Goal: Information Seeking & Learning: Learn about a topic

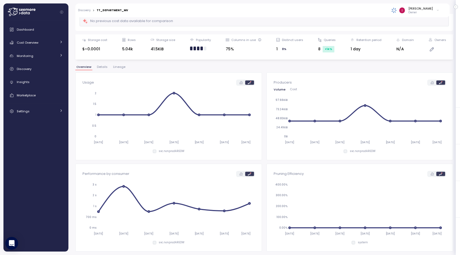
scroll to position [37, 0]
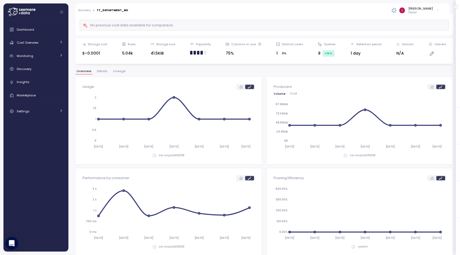
click at [243, 177] on label at bounding box center [241, 178] width 8 height 4
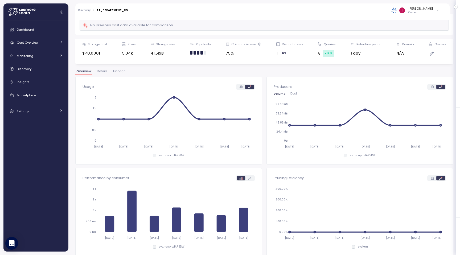
click at [242, 86] on icon at bounding box center [240, 86] width 3 height 3
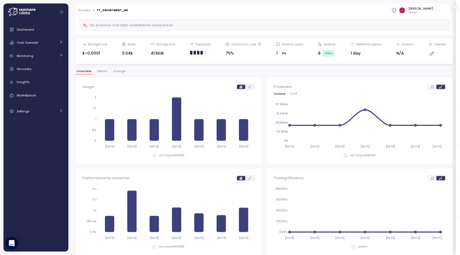
click at [432, 87] on icon at bounding box center [431, 86] width 3 height 3
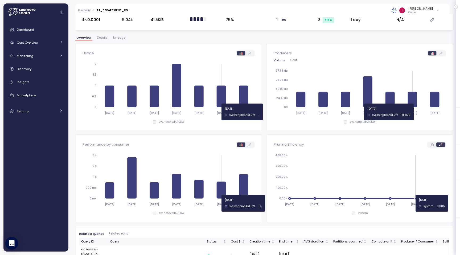
scroll to position [92, 0]
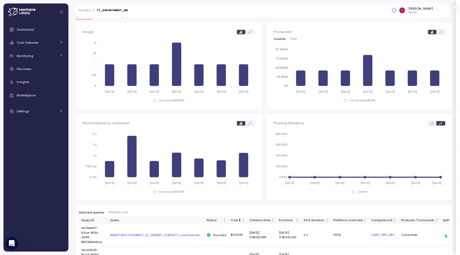
click at [429, 128] on div "Pruning Efficiency 2025-10-05 2025-10-06 2025-10-07 2025-10-08 2025-10-09 2025-…" at bounding box center [359, 156] width 172 height 73
click at [432, 125] on label at bounding box center [432, 123] width 8 height 4
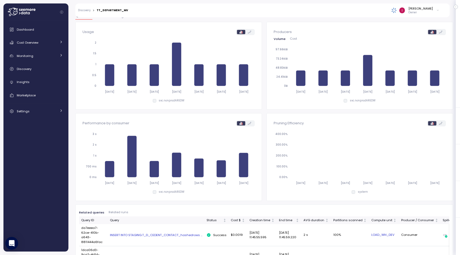
click at [439, 123] on icon at bounding box center [440, 123] width 3 height 3
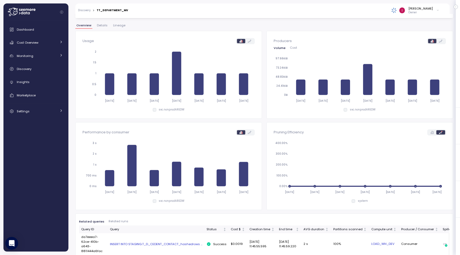
scroll to position [0, 0]
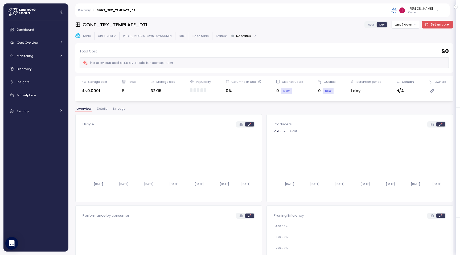
click at [119, 110] on span "Lineage" at bounding box center [119, 108] width 12 height 3
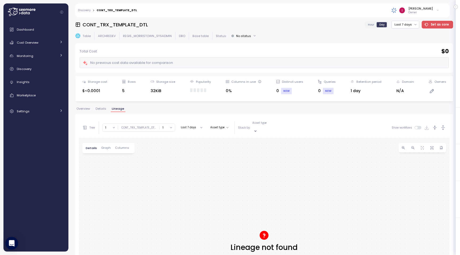
click at [86, 111] on button "Overview" at bounding box center [83, 109] width 16 height 5
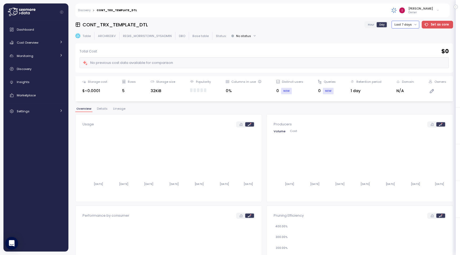
click at [403, 26] on button "Last 7 days" at bounding box center [405, 25] width 28 height 8
click at [411, 65] on div "Last 30 days" at bounding box center [409, 63] width 20 height 4
click at [409, 24] on button "Last 30 days" at bounding box center [404, 25] width 30 height 8
click at [403, 64] on div "Last 6 months" at bounding box center [409, 64] width 22 height 4
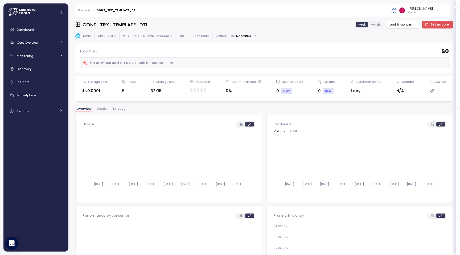
click at [121, 108] on span "Lineage" at bounding box center [119, 108] width 12 height 3
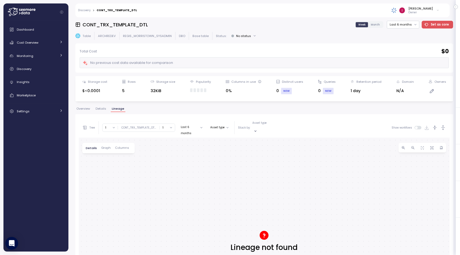
click at [99, 109] on span "Details" at bounding box center [100, 108] width 11 height 3
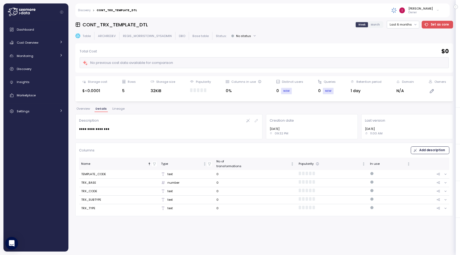
click at [86, 109] on span "Overview" at bounding box center [83, 108] width 14 height 3
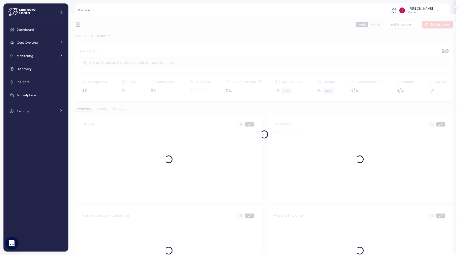
click at [408, 25] on div at bounding box center [263, 134] width 391 height 241
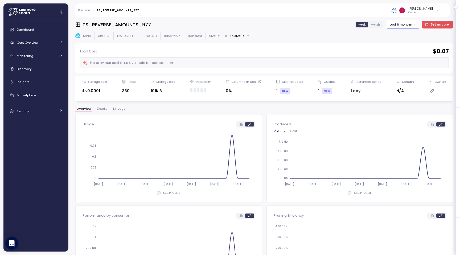
click at [408, 25] on button "Last 6 months" at bounding box center [402, 25] width 32 height 8
click at [402, 48] on div "Last 7 days" at bounding box center [405, 49] width 17 height 4
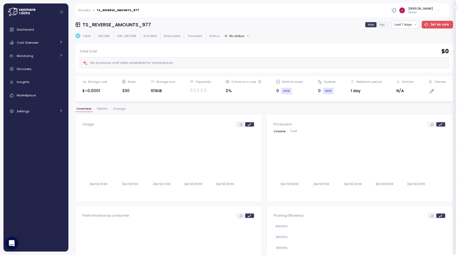
click at [115, 110] on span "Lineage" at bounding box center [119, 108] width 12 height 3
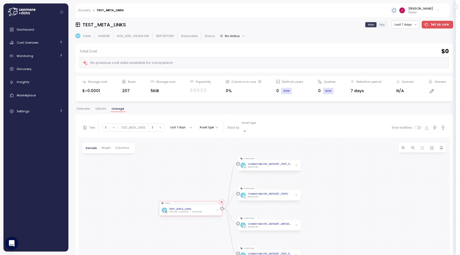
click at [89, 110] on span "Overview" at bounding box center [83, 108] width 14 height 3
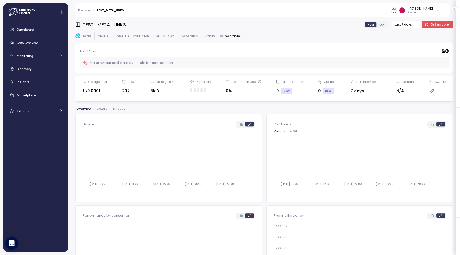
click at [122, 109] on span "Lineage" at bounding box center [119, 108] width 12 height 3
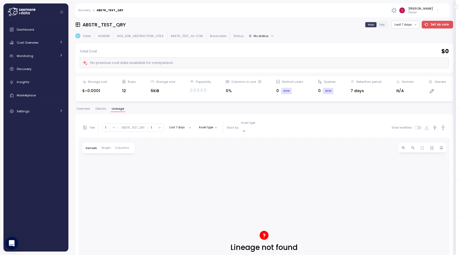
click at [89, 110] on span "Overview" at bounding box center [83, 108] width 14 height 3
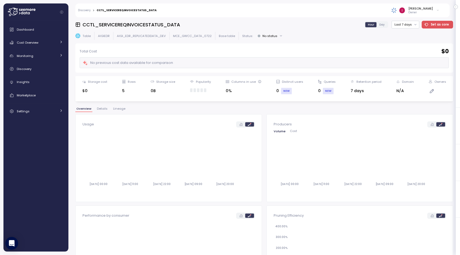
click at [115, 106] on div "CCTL_SERVICEREQINVOICESTATUS_DATA Hour Day Last 7 days Set as core Table AIGIED…" at bounding box center [263, 136] width 377 height 231
click at [116, 110] on span "Lineage" at bounding box center [119, 108] width 12 height 3
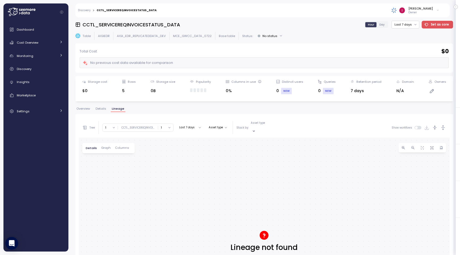
click at [84, 109] on span "Overview" at bounding box center [83, 108] width 14 height 3
